Goal: Information Seeking & Learning: Understand process/instructions

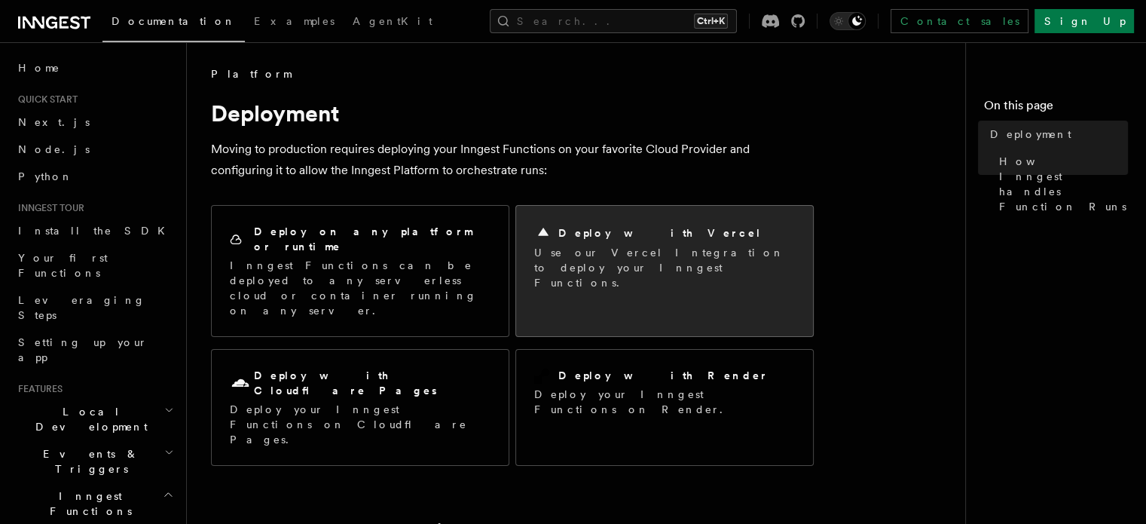
click at [575, 250] on p "Use our Vercel Integration to deploy your Inngest Functions." at bounding box center [664, 267] width 261 height 45
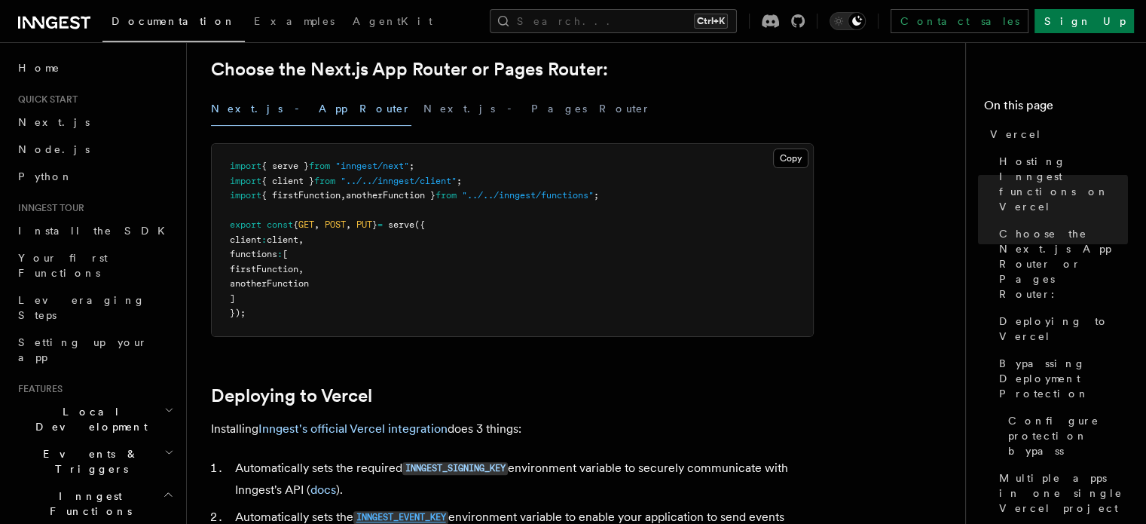
scroll to position [377, 0]
click at [292, 428] on link "Inngest's official Vercel integration" at bounding box center [352, 428] width 189 height 14
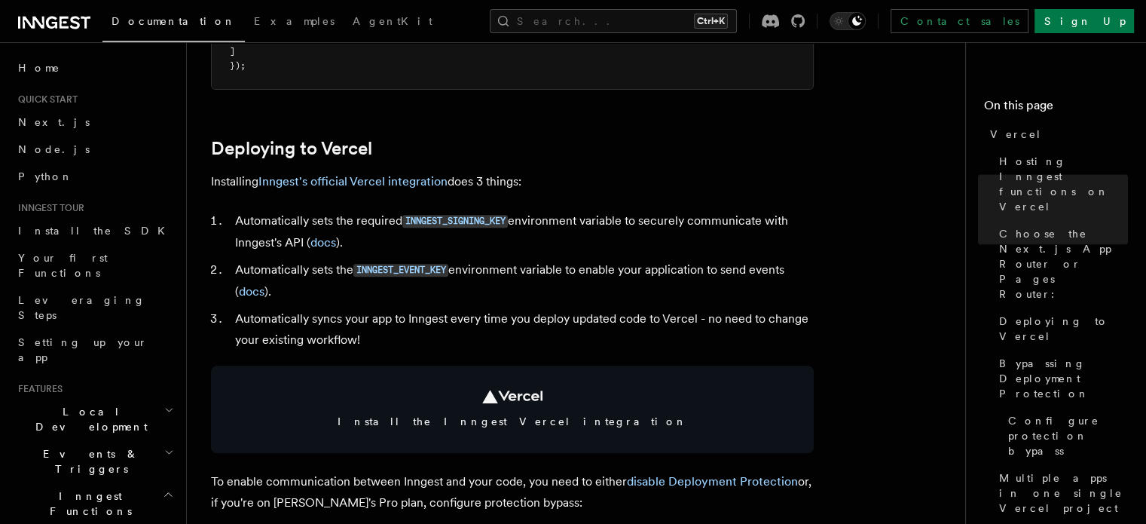
scroll to position [628, 0]
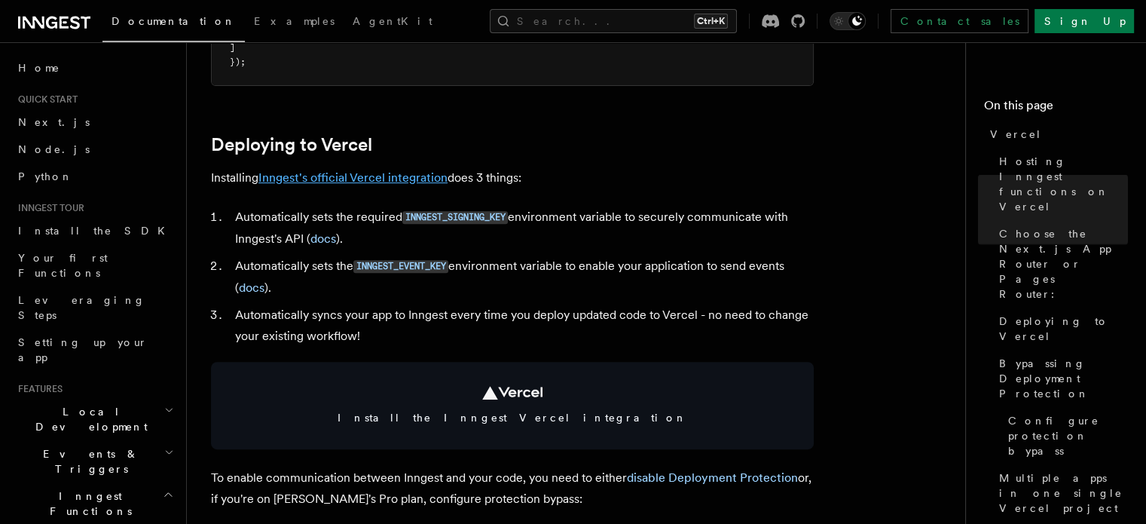
click at [372, 173] on link "Inngest's official Vercel integration" at bounding box center [352, 177] width 189 height 14
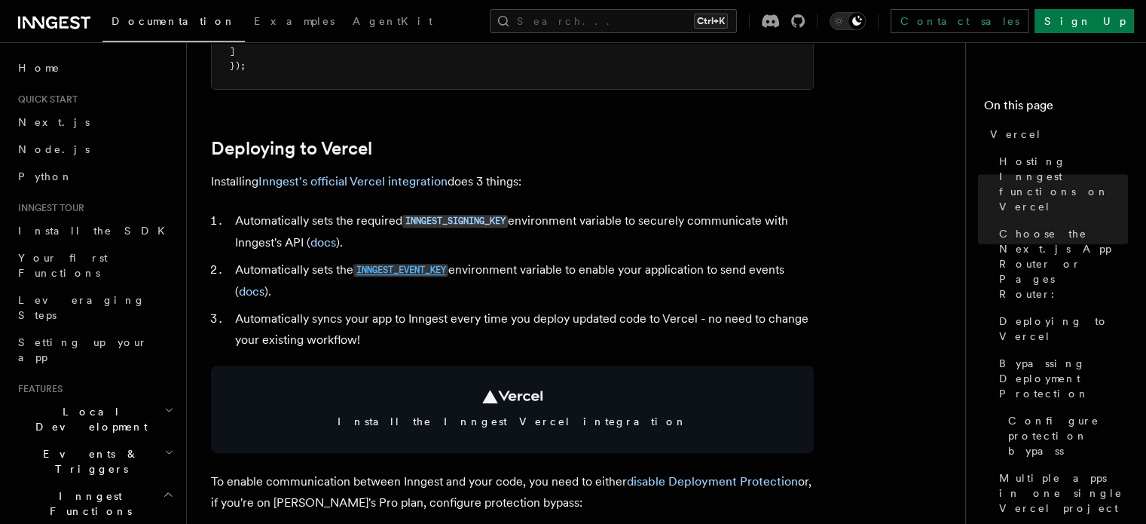
scroll to position [628, 0]
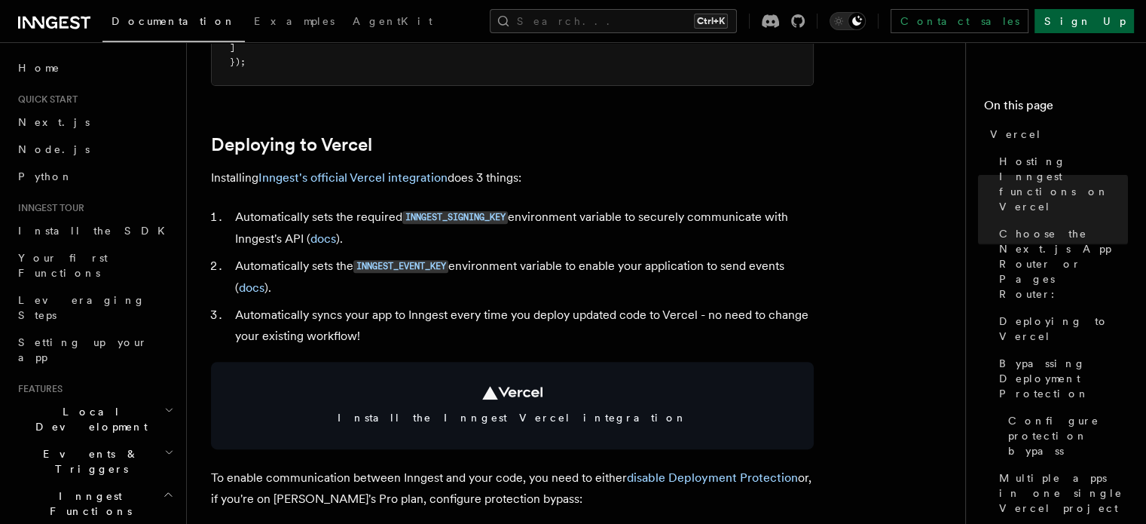
click at [1106, 20] on link "Sign Up" at bounding box center [1084, 21] width 99 height 24
